Goal: Use online tool/utility: Utilize a website feature to perform a specific function

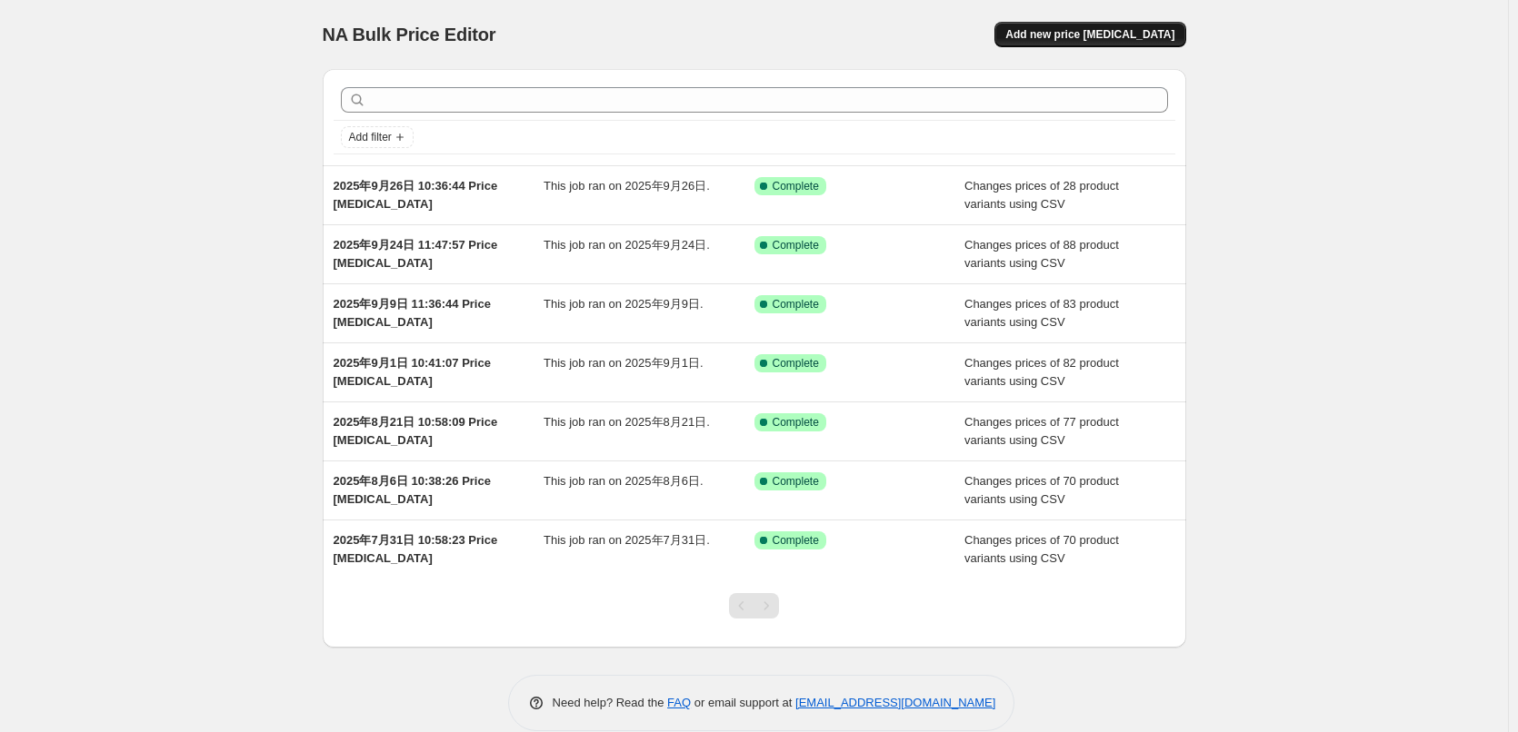
click at [1065, 44] on button "Add new price [MEDICAL_DATA]" at bounding box center [1089, 34] width 191 height 25
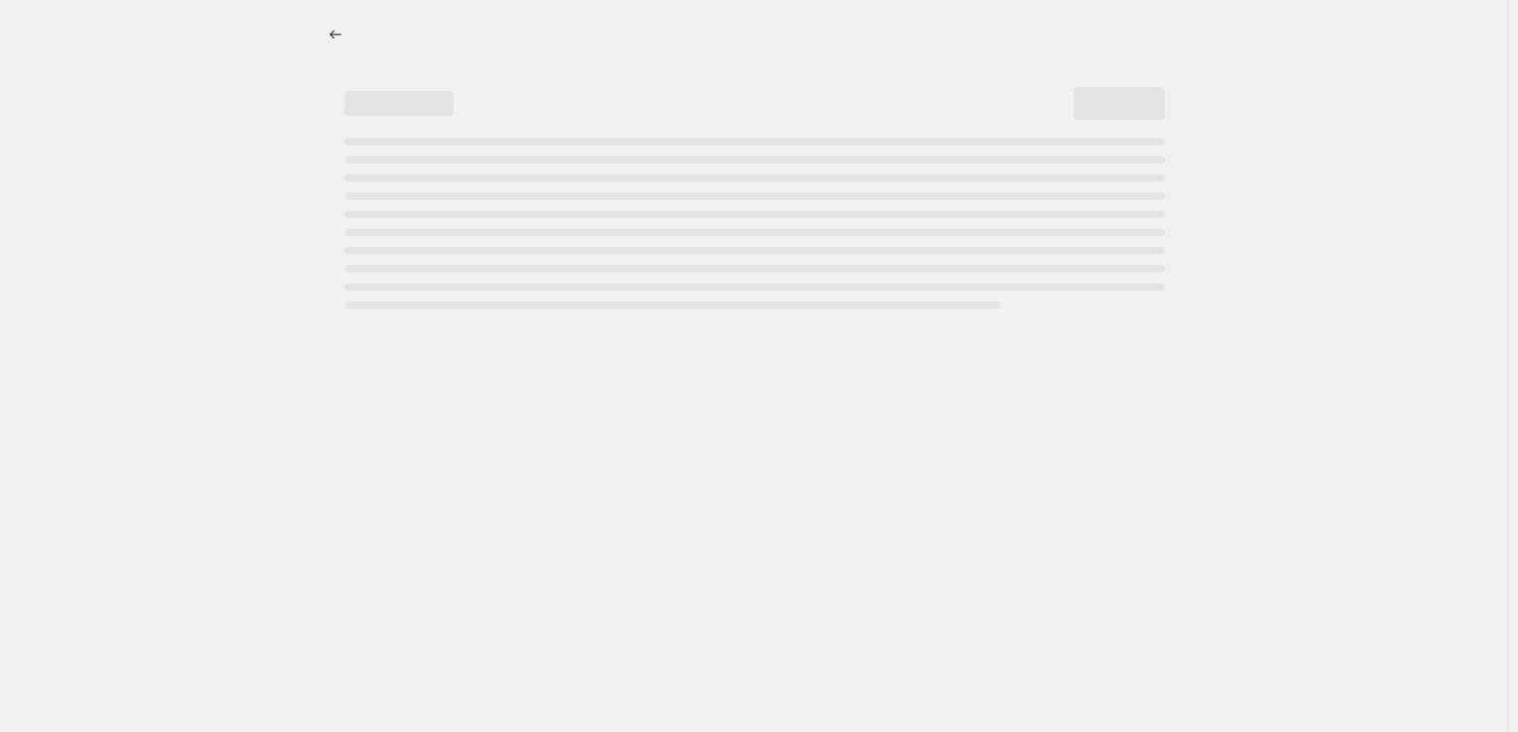
select select "percentage"
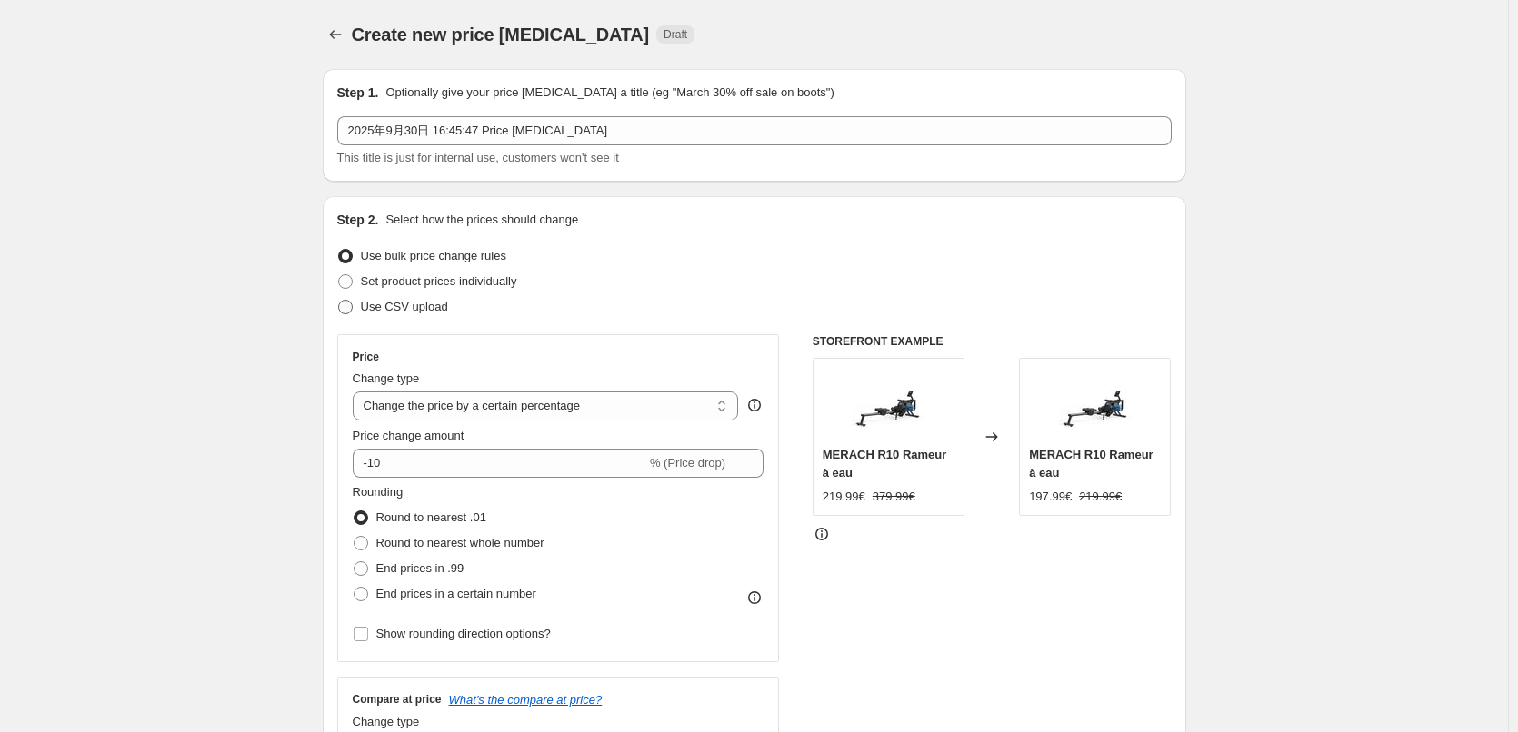
click at [401, 305] on span "Use CSV upload" at bounding box center [404, 307] width 87 height 14
click at [339, 301] on input "Use CSV upload" at bounding box center [338, 300] width 1 height 1
radio input "true"
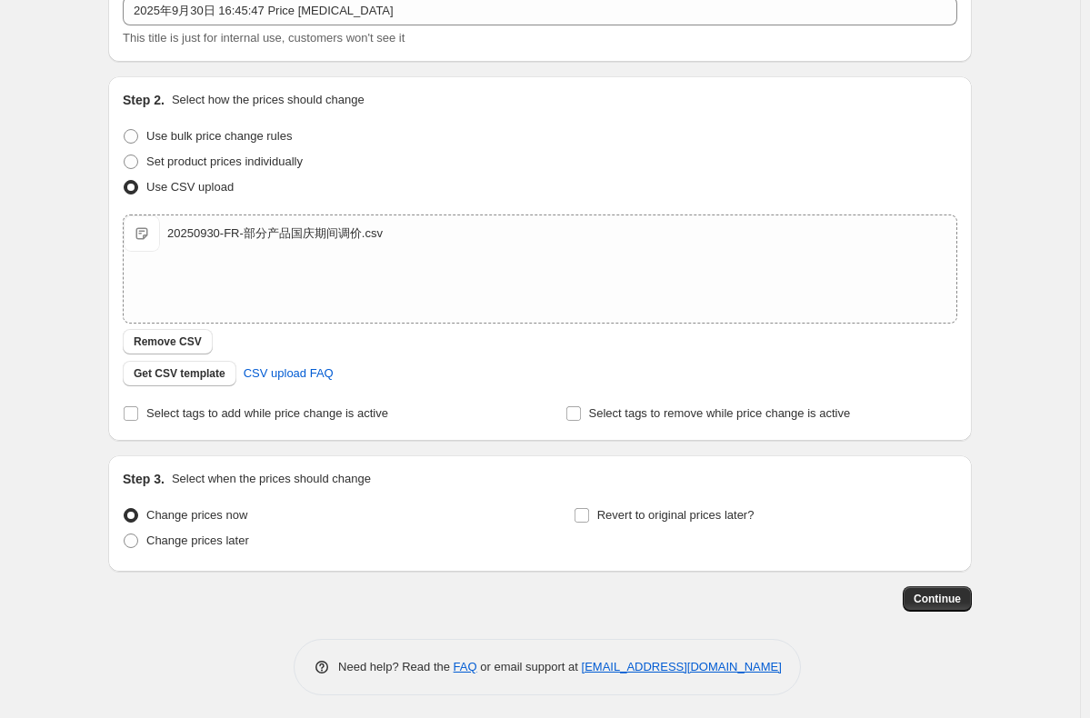
scroll to position [125, 0]
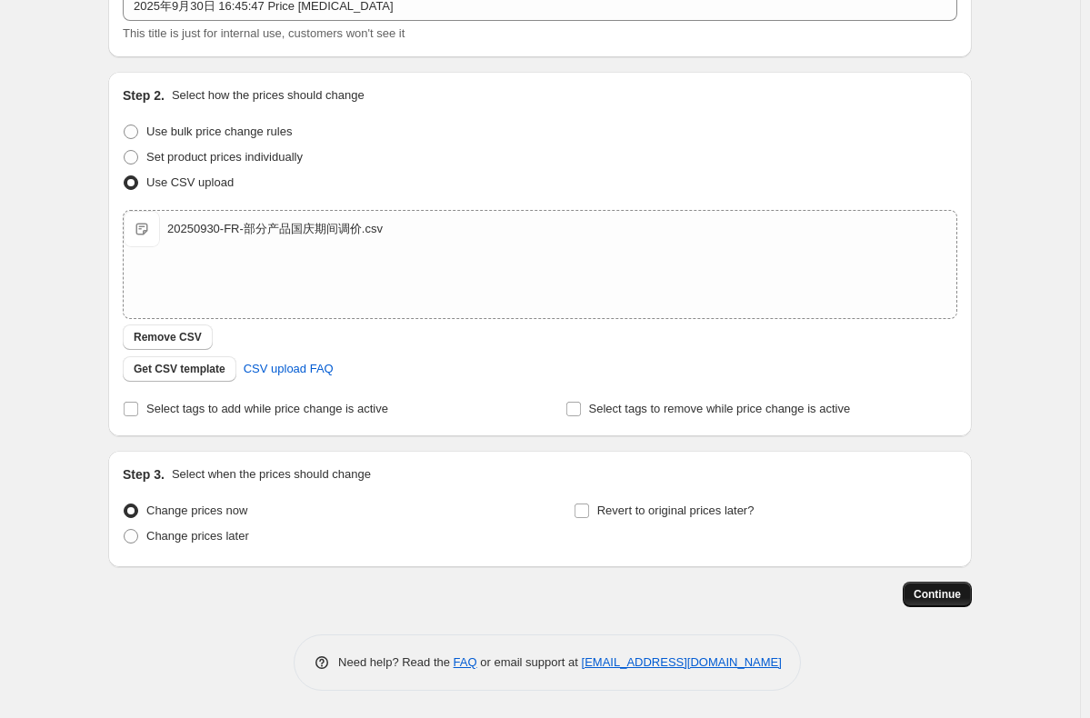
click at [943, 589] on span "Continue" at bounding box center [936, 594] width 47 height 15
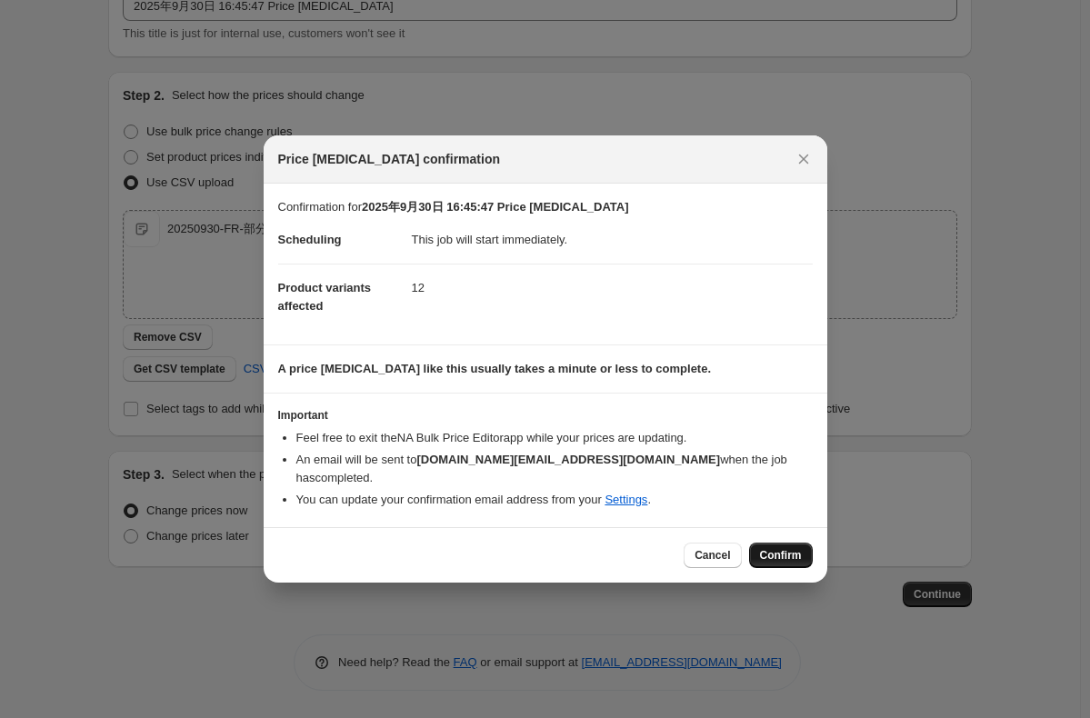
click at [774, 548] on span "Confirm" at bounding box center [781, 555] width 42 height 15
